Goal: Navigation & Orientation: Find specific page/section

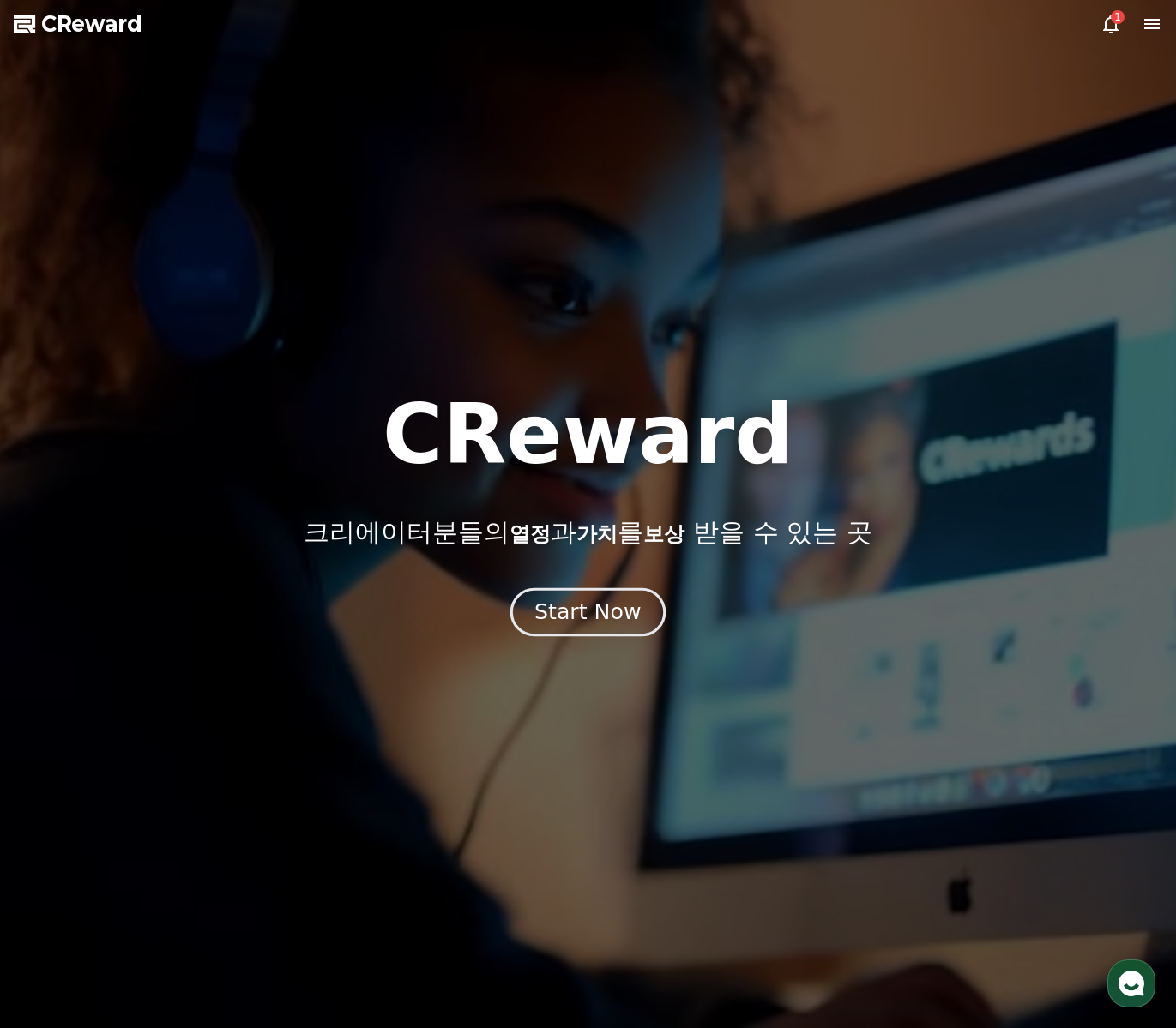
click at [588, 602] on div "Start Now" at bounding box center [587, 612] width 106 height 29
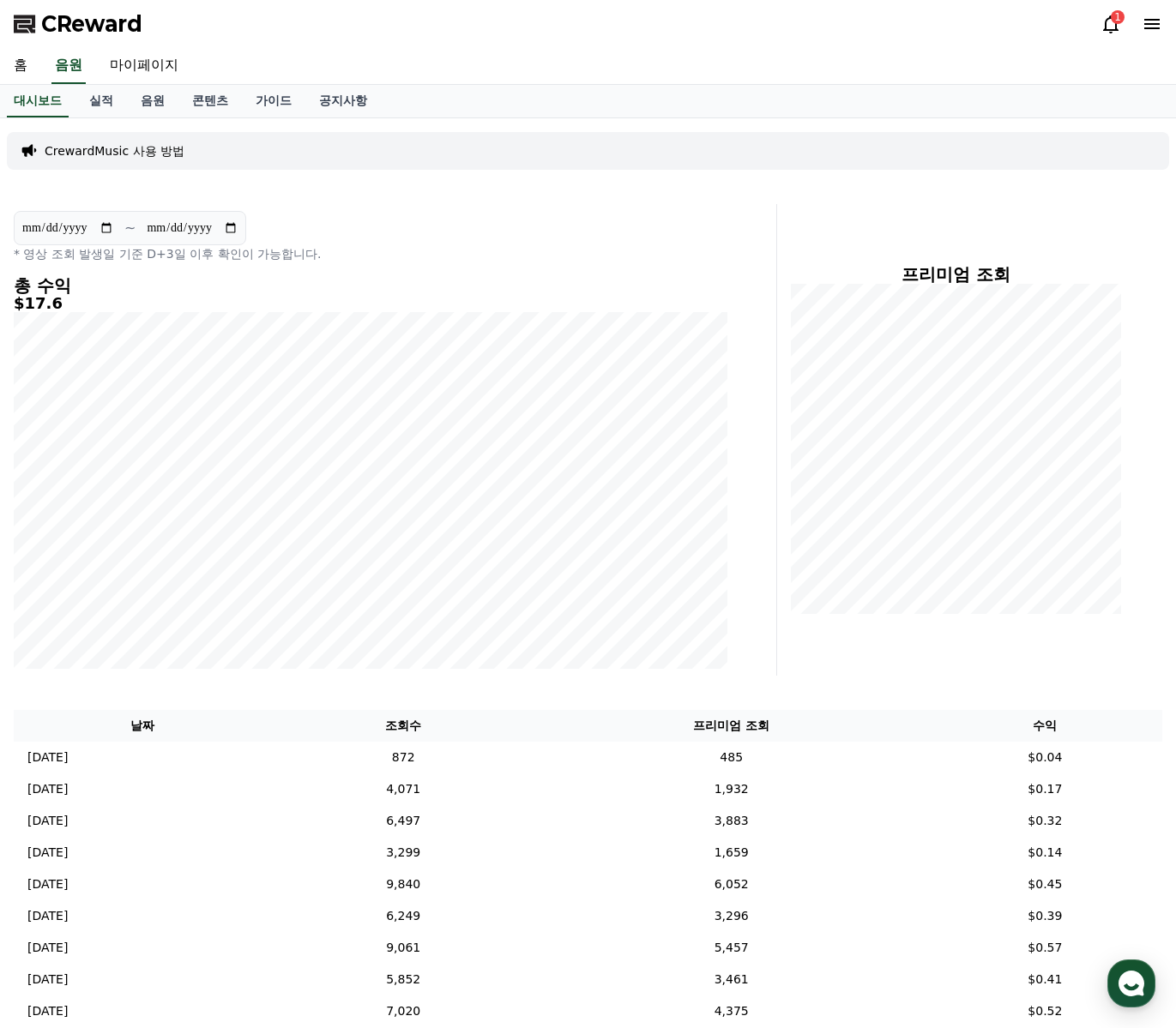
click at [1110, 23] on icon at bounding box center [1110, 24] width 21 height 21
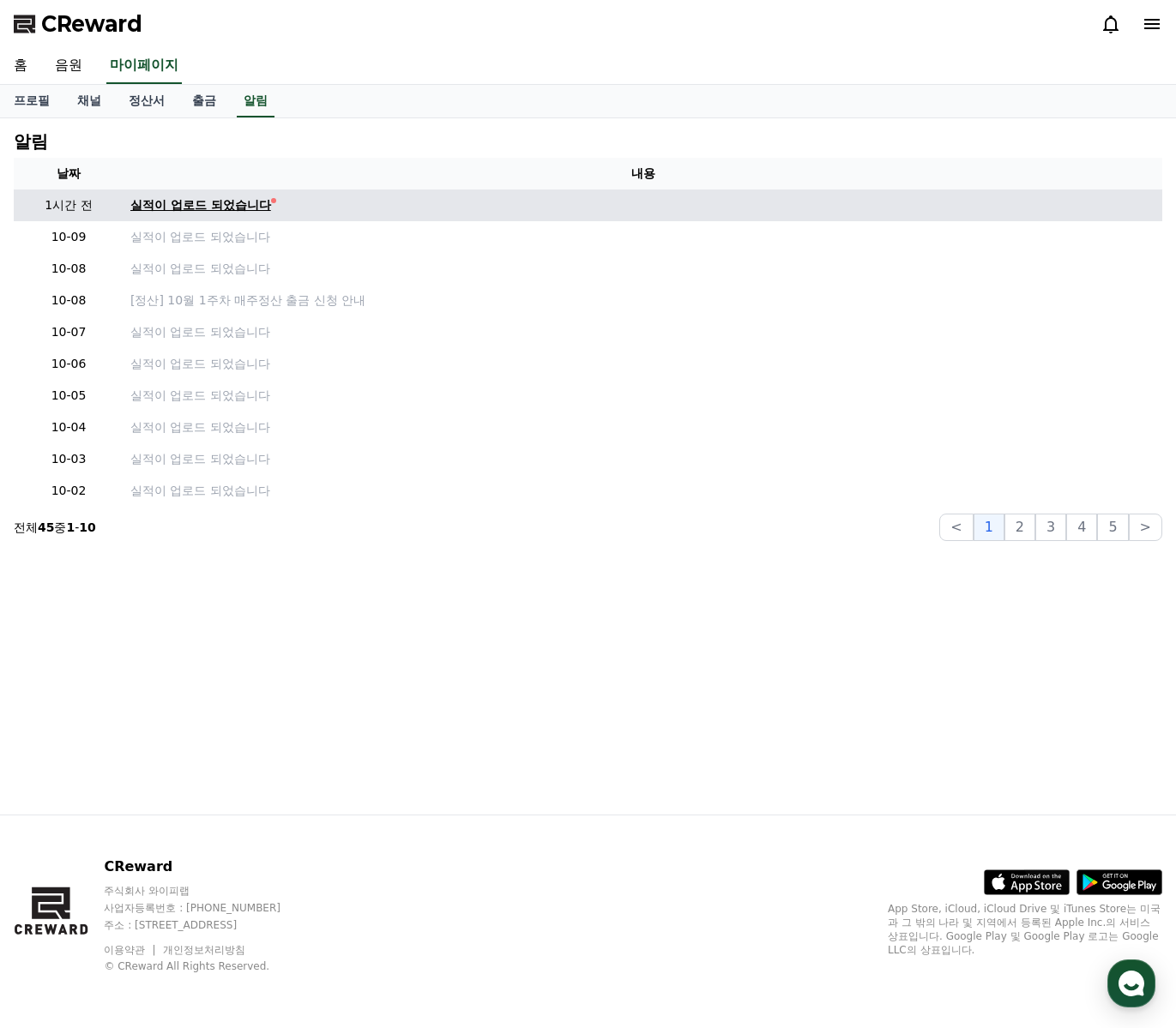
click at [233, 208] on div "실적이 업로드 되었습니다" at bounding box center [201, 205] width 141 height 18
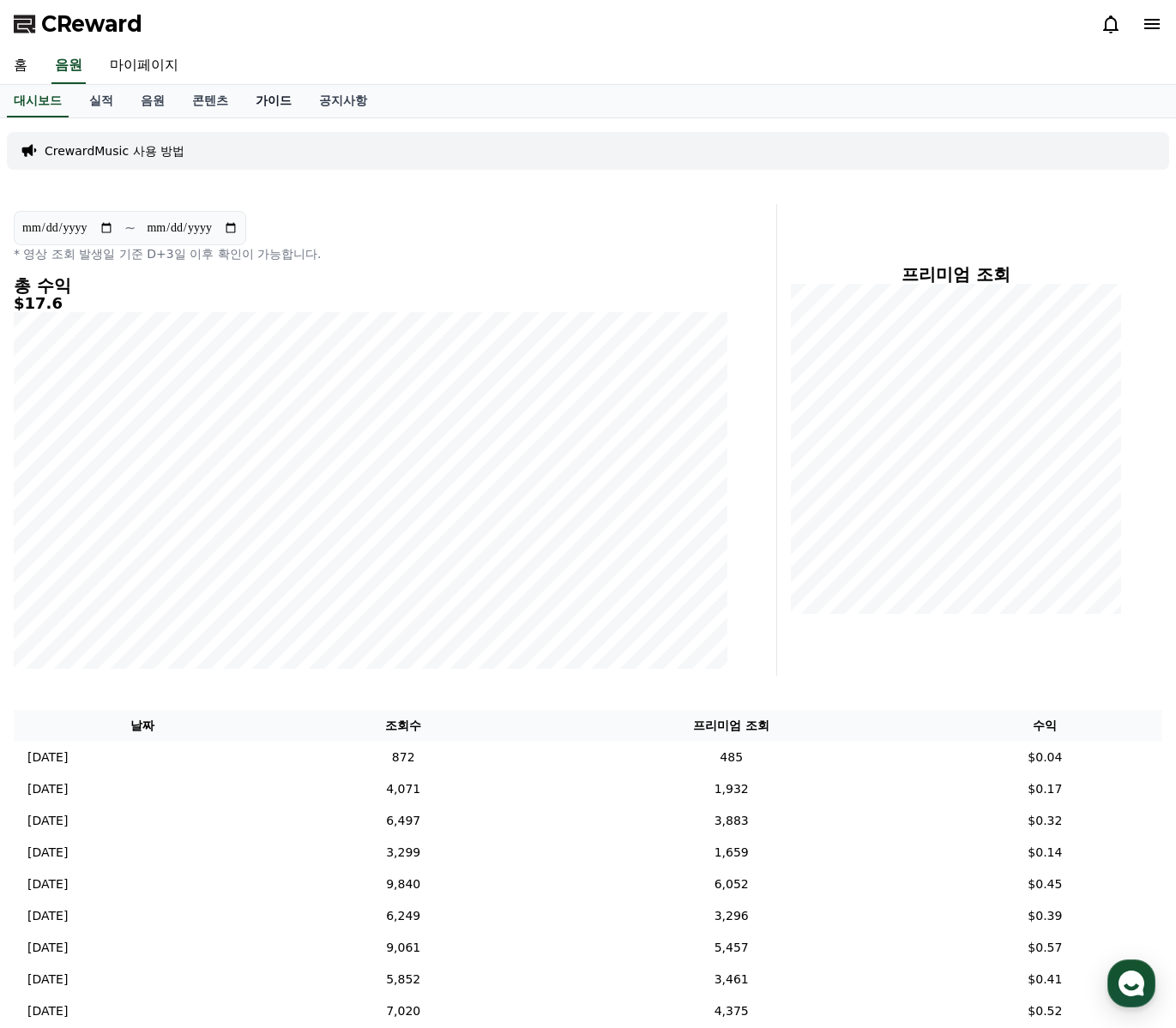
click at [258, 106] on link "가이드" at bounding box center [274, 100] width 64 height 33
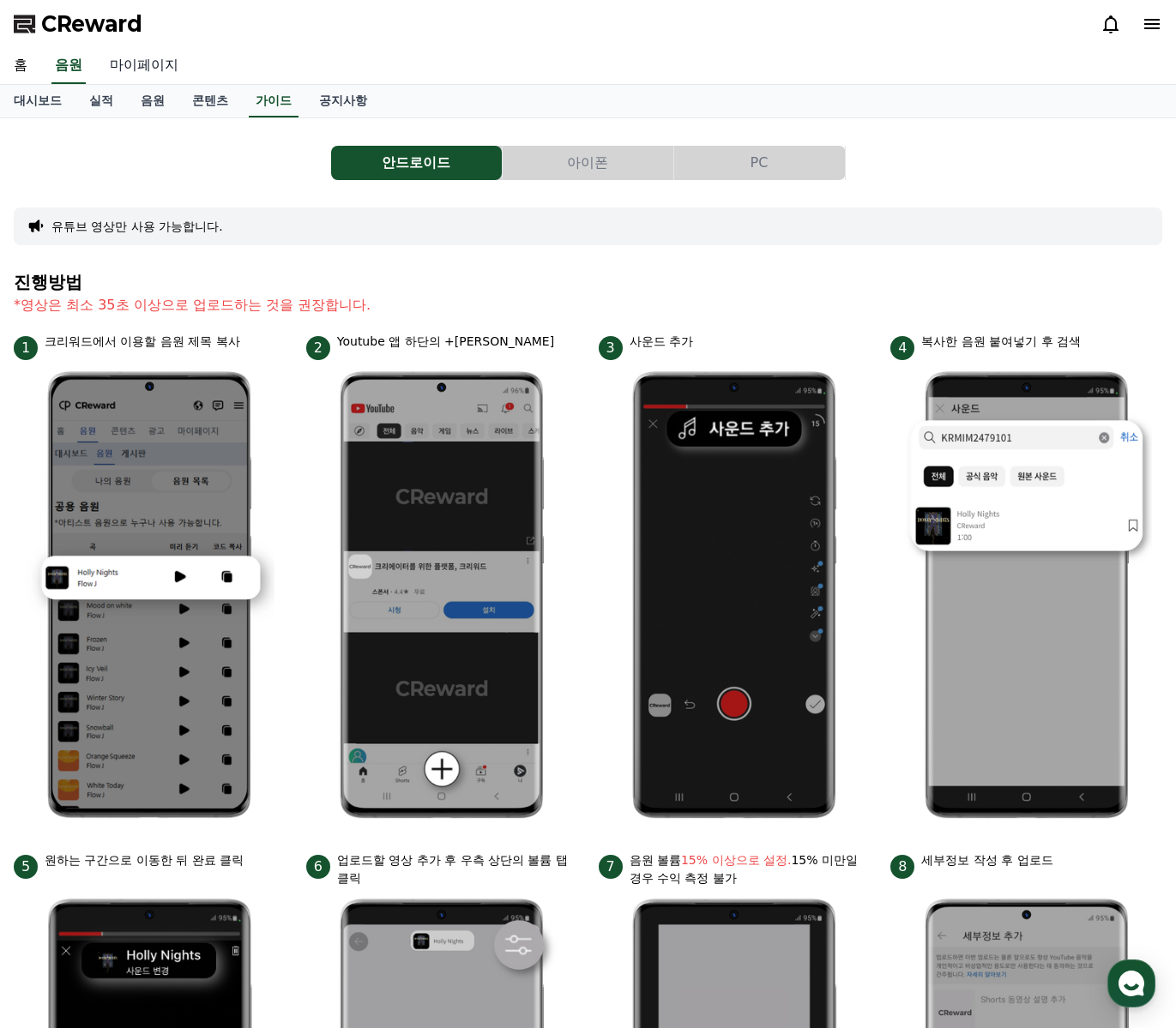
click at [137, 65] on link "마이페이지" at bounding box center [144, 66] width 96 height 36
select select "**********"
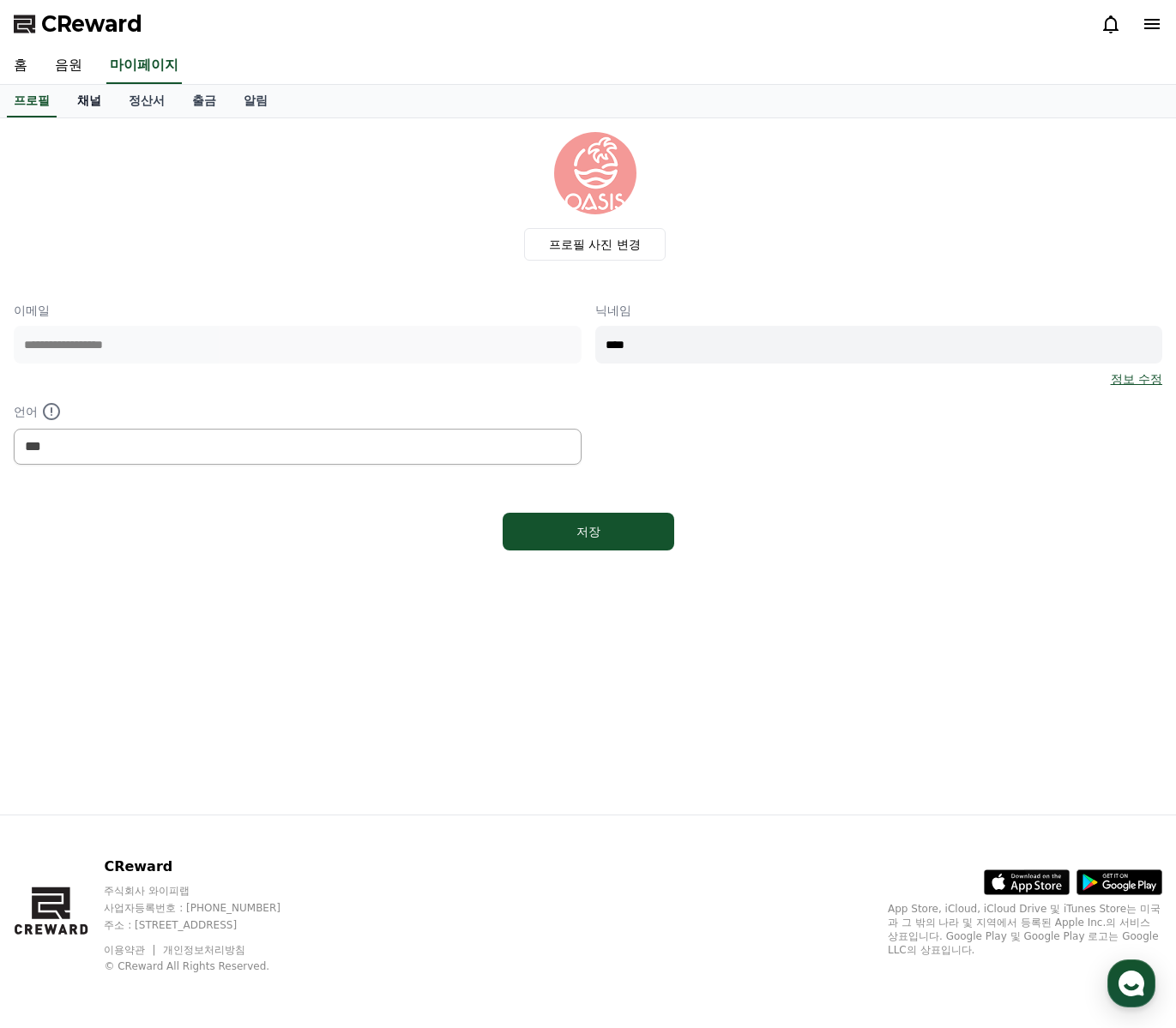
click at [78, 103] on link "채널" at bounding box center [89, 100] width 52 height 33
